Goal: Information Seeking & Learning: Find specific fact

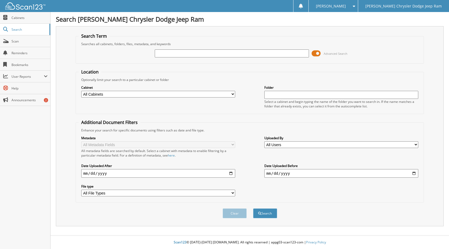
click at [210, 53] on input "text" at bounding box center [232, 53] width 154 height 8
type input "12779"
click at [253, 209] on button "Search" at bounding box center [265, 214] width 24 height 10
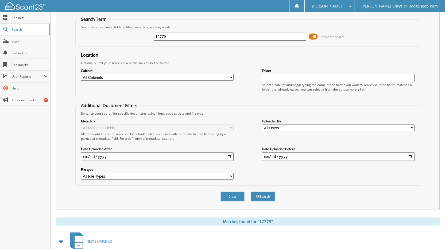
scroll to position [134, 0]
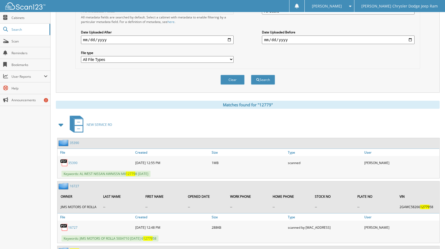
click at [62, 126] on span at bounding box center [60, 125] width 7 height 10
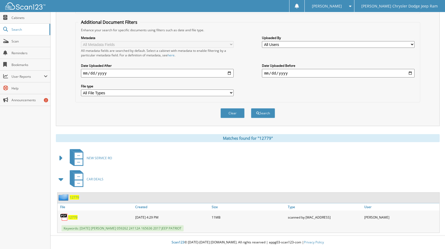
click at [74, 198] on span "12779" at bounding box center [74, 197] width 9 height 5
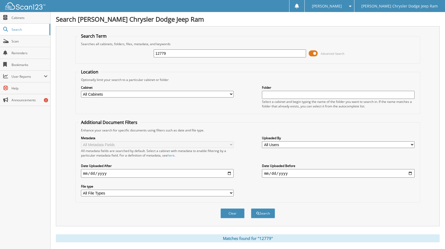
click at [204, 53] on input "12779" at bounding box center [230, 53] width 153 height 8
type input "12798"
click at [263, 213] on button "Search" at bounding box center [263, 214] width 24 height 10
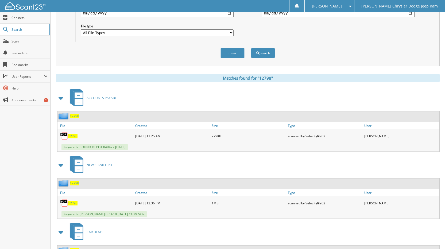
click at [58, 98] on span at bounding box center [60, 98] width 7 height 10
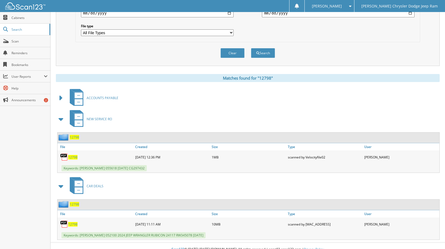
click at [62, 121] on span at bounding box center [60, 119] width 7 height 10
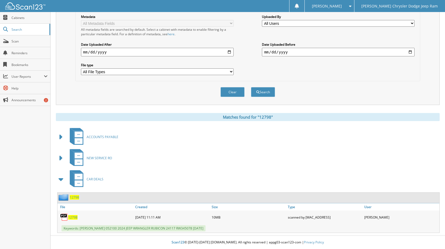
click at [76, 196] on span "12798" at bounding box center [74, 197] width 9 height 5
